Goal: Information Seeking & Learning: Find specific fact

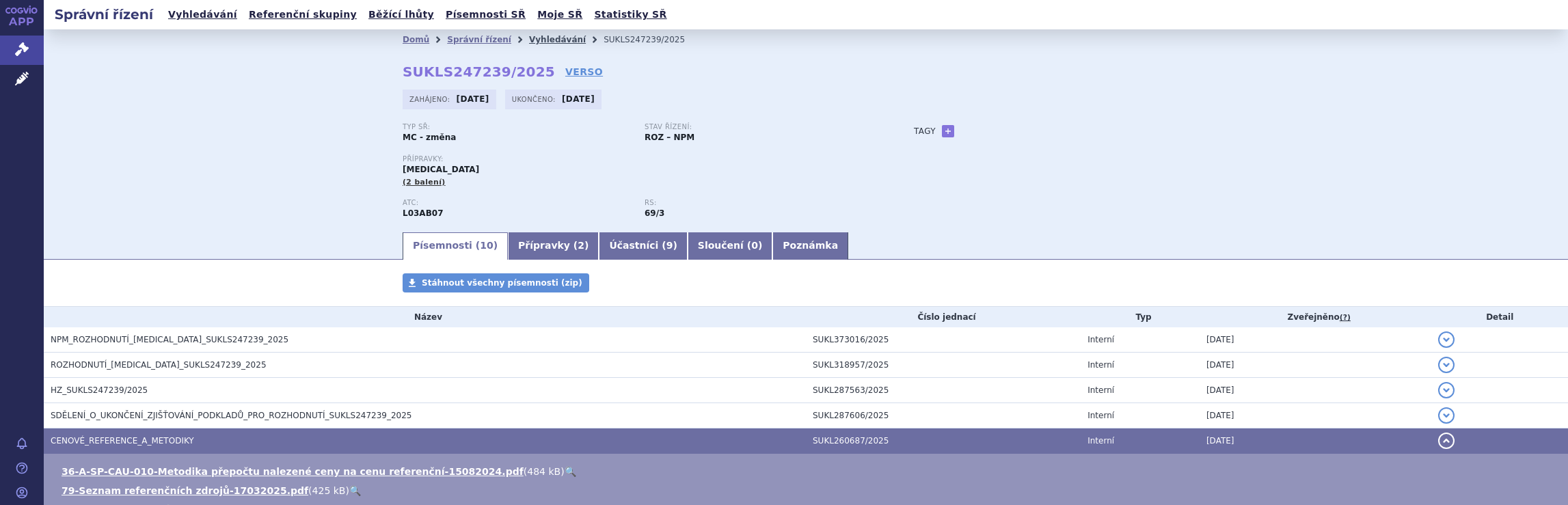
click at [542, 37] on link "Vyhledávání" at bounding box center [557, 39] width 57 height 10
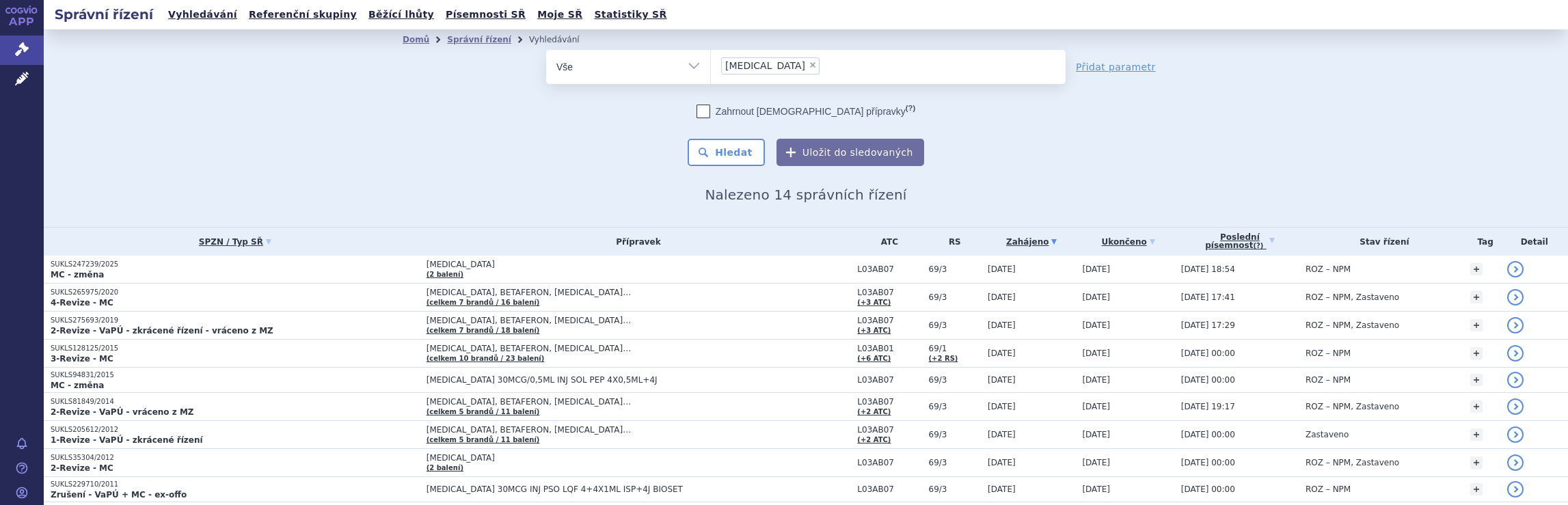
click at [778, 66] on ul "× avonex" at bounding box center [888, 64] width 355 height 30
click at [711, 66] on select "avonex" at bounding box center [710, 66] width 1 height 34
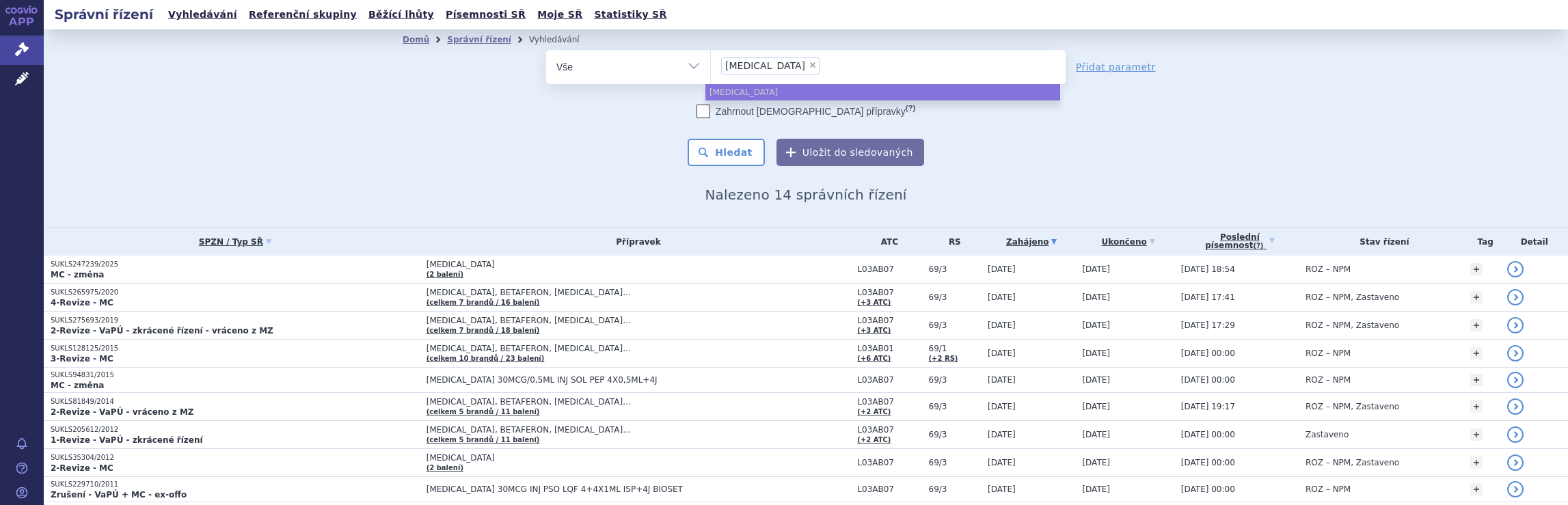
click at [824, 63] on input "avonex × avonex" at bounding box center [828, 65] width 8 height 17
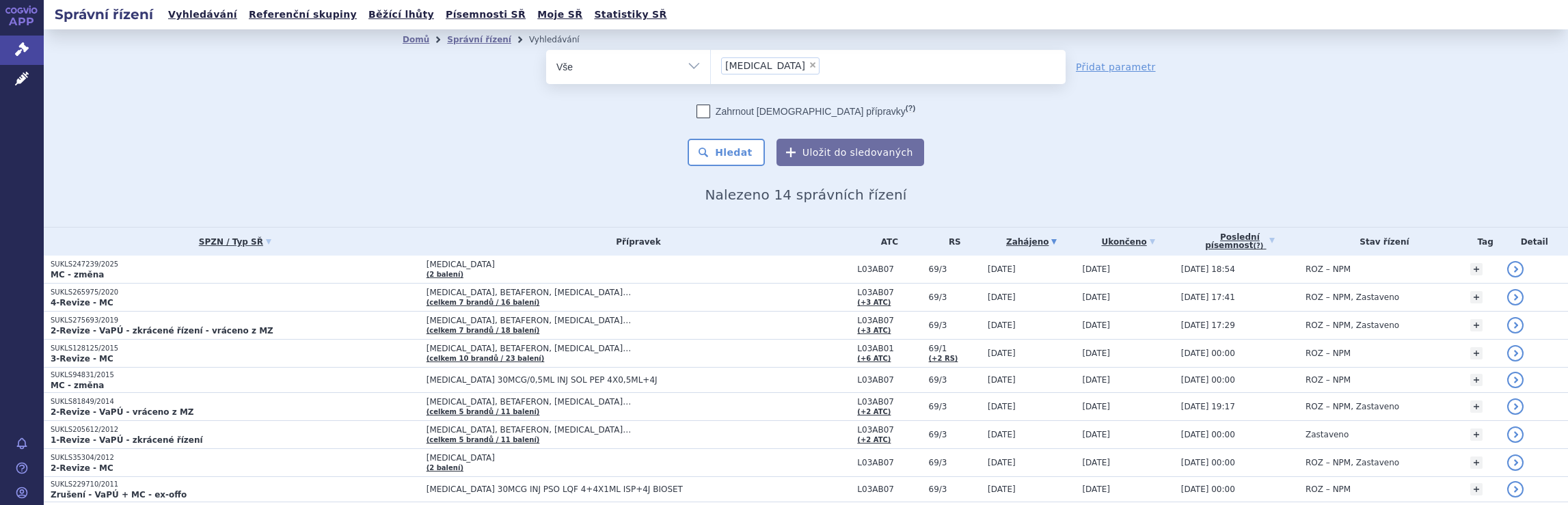
select select
type input "avonex"
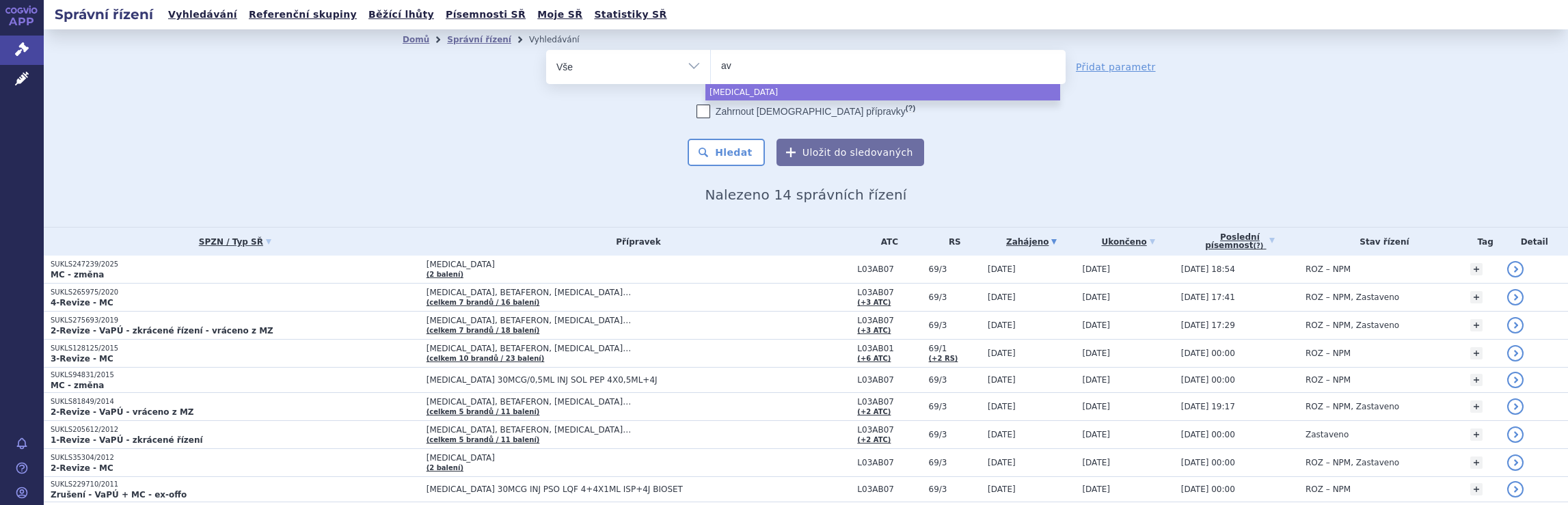
type input "a"
type input "pl"
type input "ple"
type input "pleg"
type input "plegri"
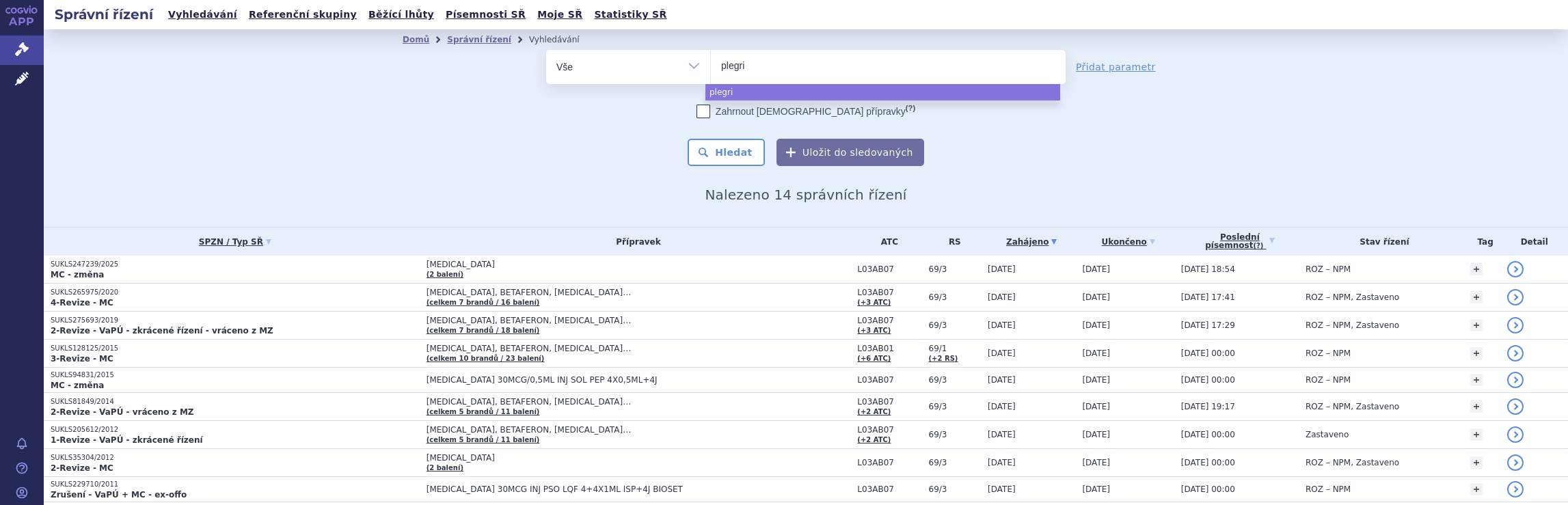
type input "plegrid"
type input "[MEDICAL_DATA]"
select select "[MEDICAL_DATA]"
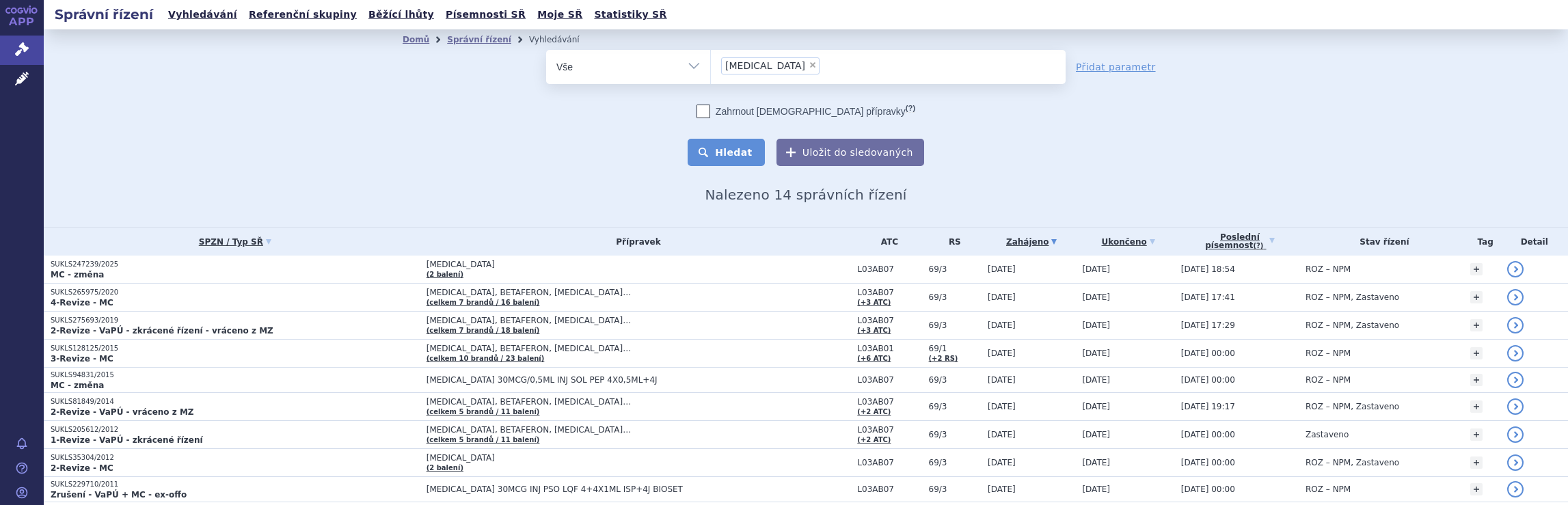
click at [739, 151] on button "Hledat" at bounding box center [727, 152] width 78 height 27
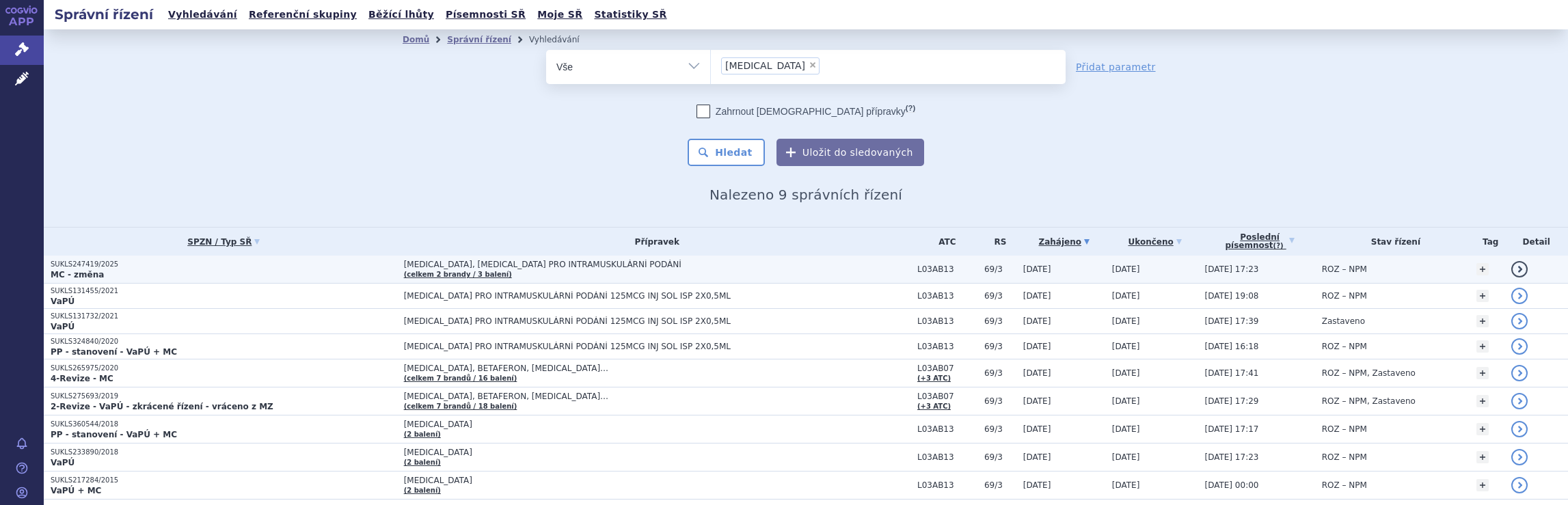
click at [713, 272] on td "PLEGRIDY, PLEGRIDY PRO INTRAMUSKULÁRNÍ PODÁNÍ (celkem 2 brandy / 3 balení)" at bounding box center [653, 270] width 513 height 28
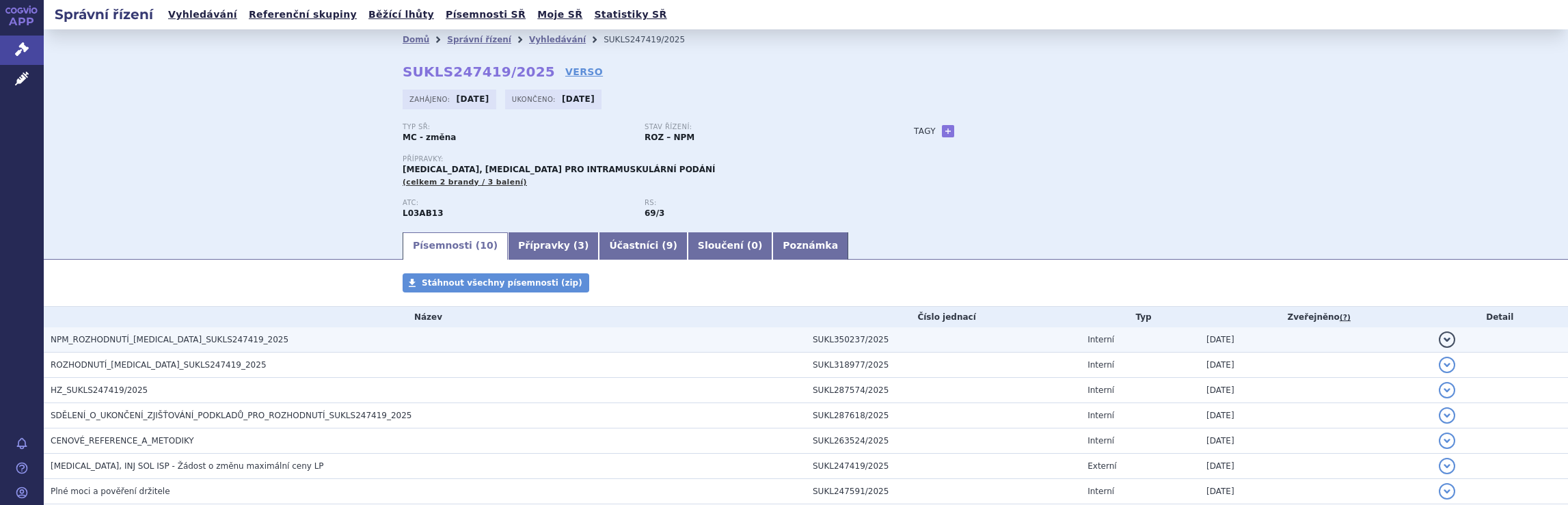
click at [664, 341] on h3 "NPM_ROZHODNUTÍ_[MEDICAL_DATA]_SUKLS247419_2025" at bounding box center [428, 340] width 755 height 14
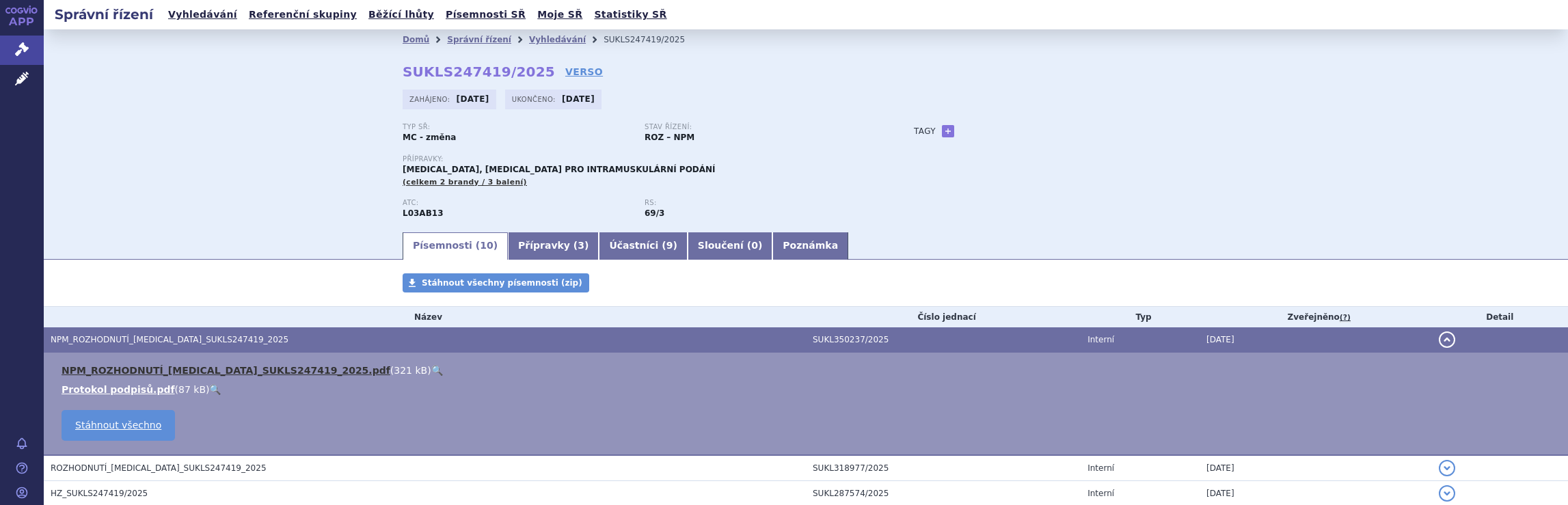
click at [252, 373] on link "NPM_ROZHODNUTÍ_[MEDICAL_DATA]_SUKLS247419_2025.pdf" at bounding box center [226, 370] width 328 height 11
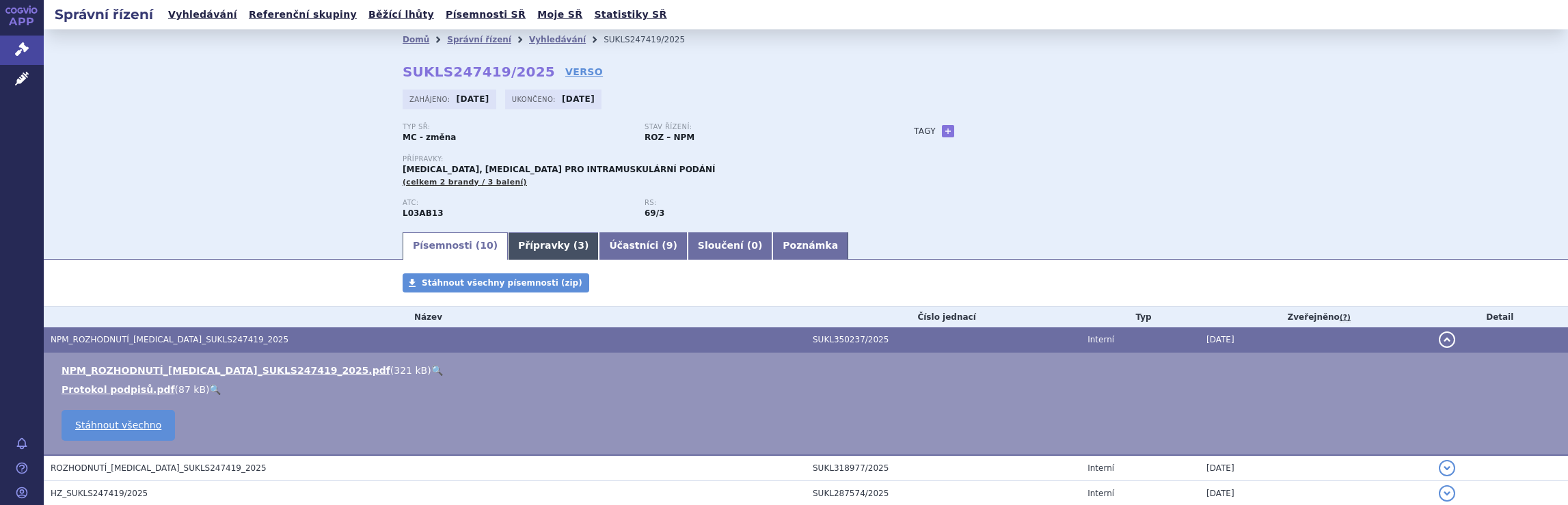
click at [536, 249] on link "Přípravky ( 3 )" at bounding box center [553, 246] width 91 height 27
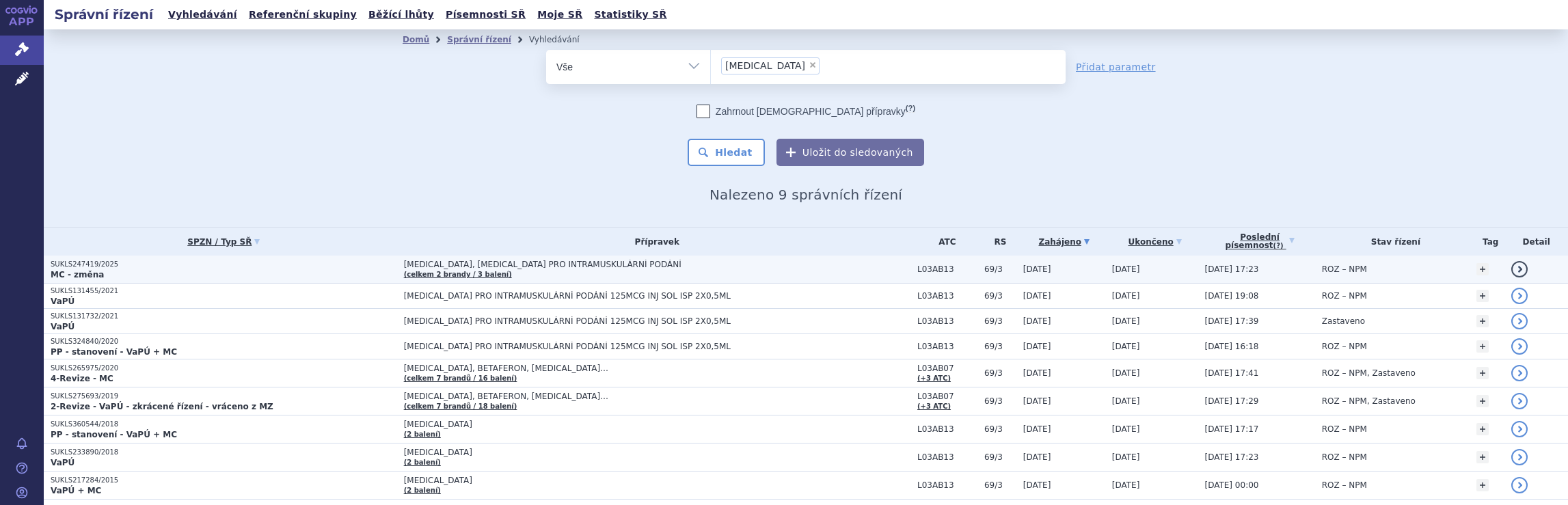
click at [654, 266] on span "[MEDICAL_DATA], [MEDICAL_DATA] PRO INTRAMUSKULÁRNÍ PODÁNÍ" at bounding box center [575, 264] width 341 height 10
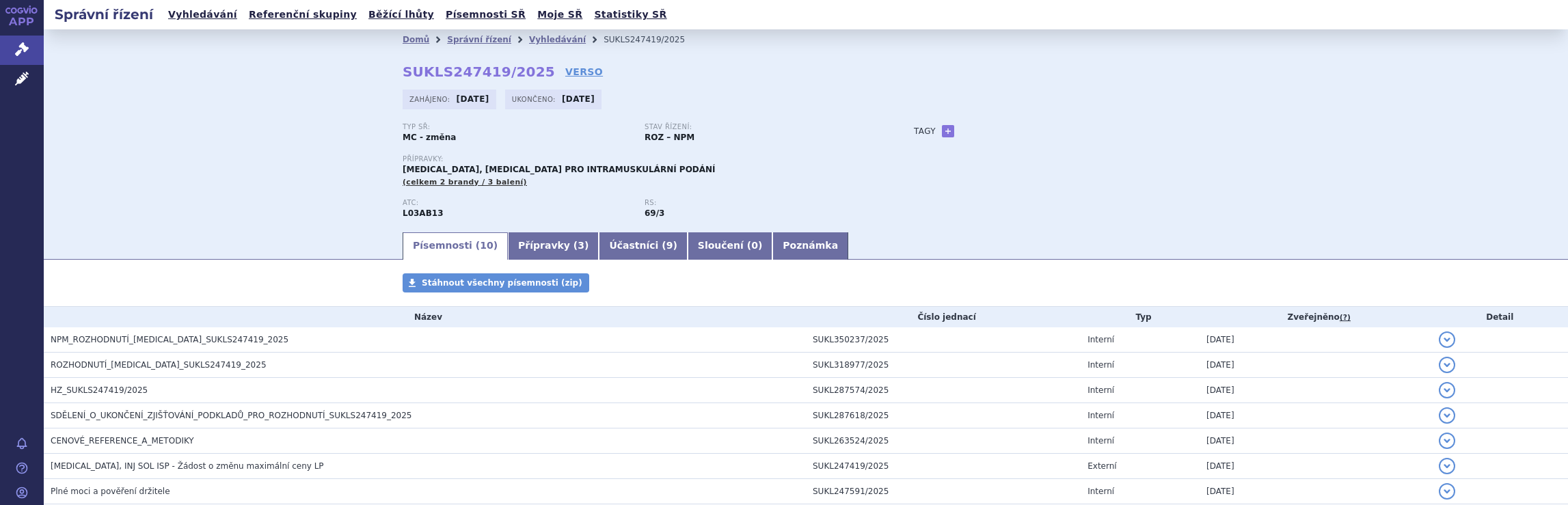
click at [113, 440] on span "CENOVÉ_REFERENCE_A_METODIKY" at bounding box center [122, 441] width 144 height 10
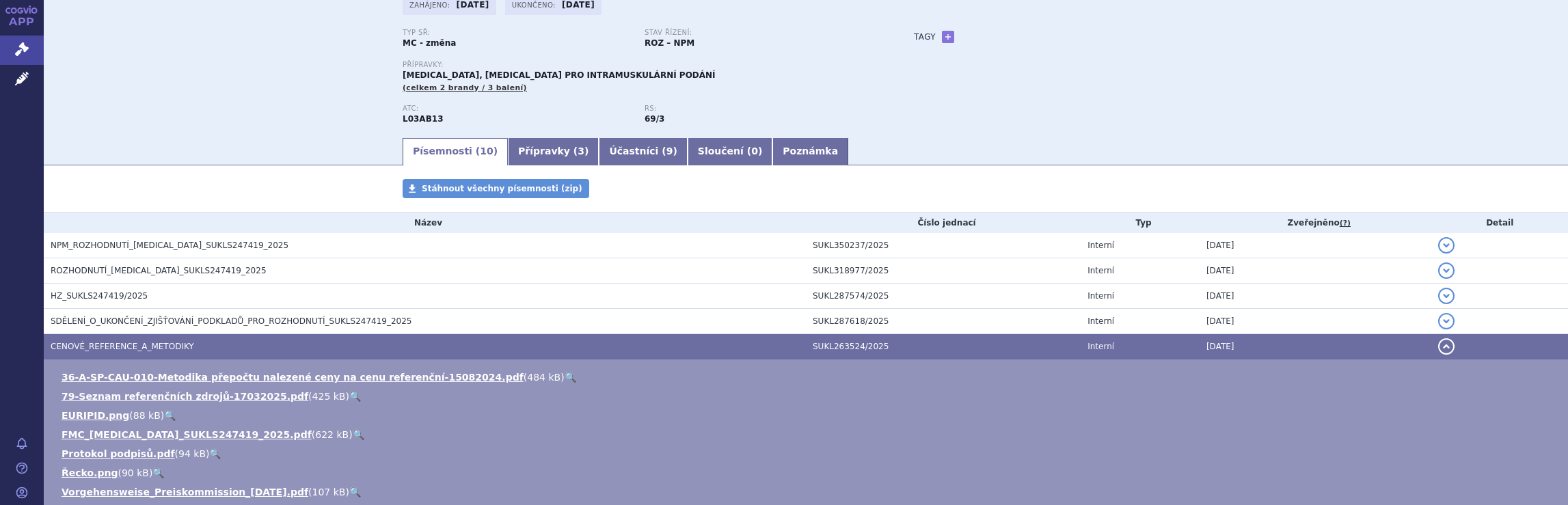
scroll to position [205, 0]
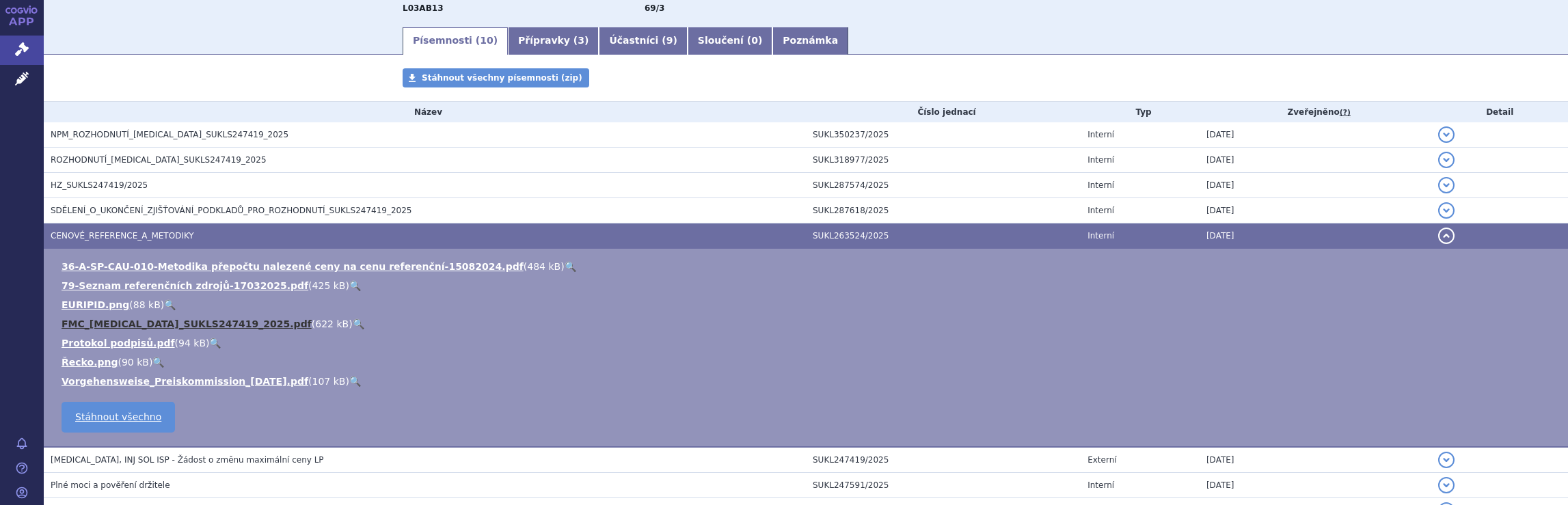
click at [115, 326] on link "FMC_[MEDICAL_DATA]_SUKLS247419_2025.pdf" at bounding box center [186, 324] width 250 height 11
